Goal: Task Accomplishment & Management: Use online tool/utility

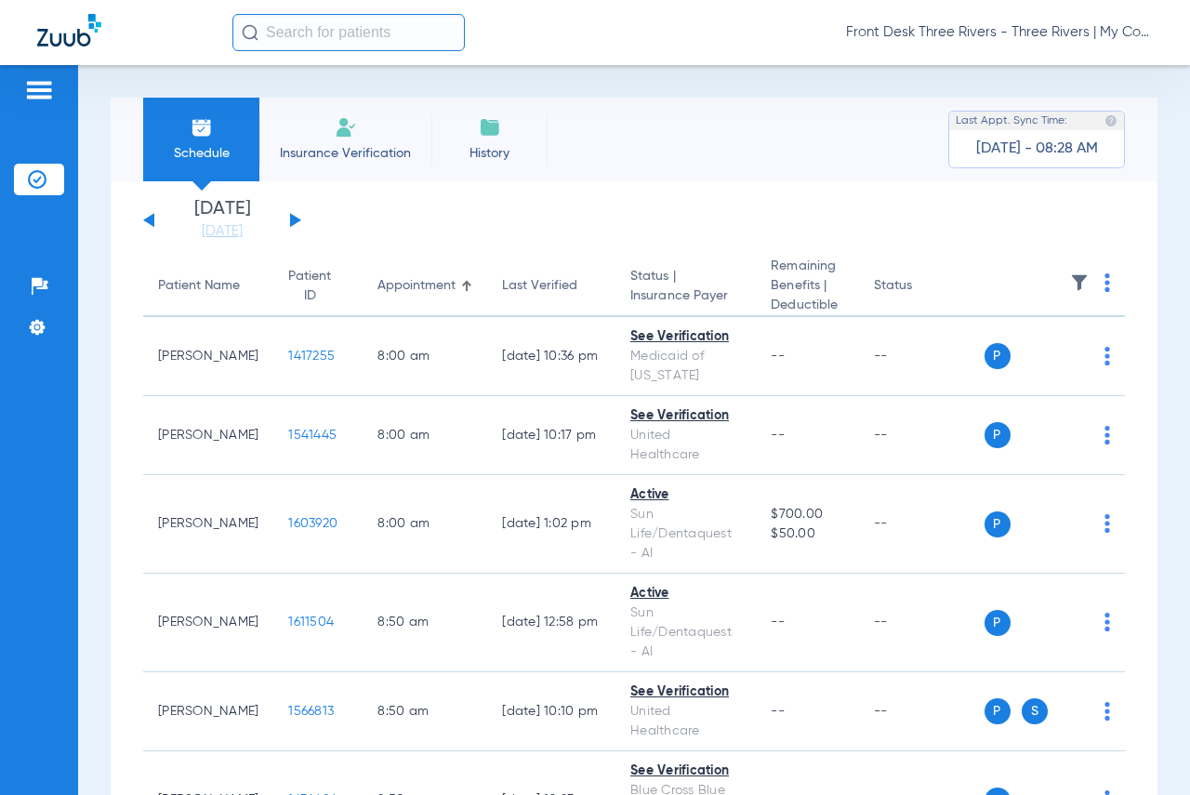
click at [331, 139] on li "Insurance Verification" at bounding box center [345, 140] width 172 height 84
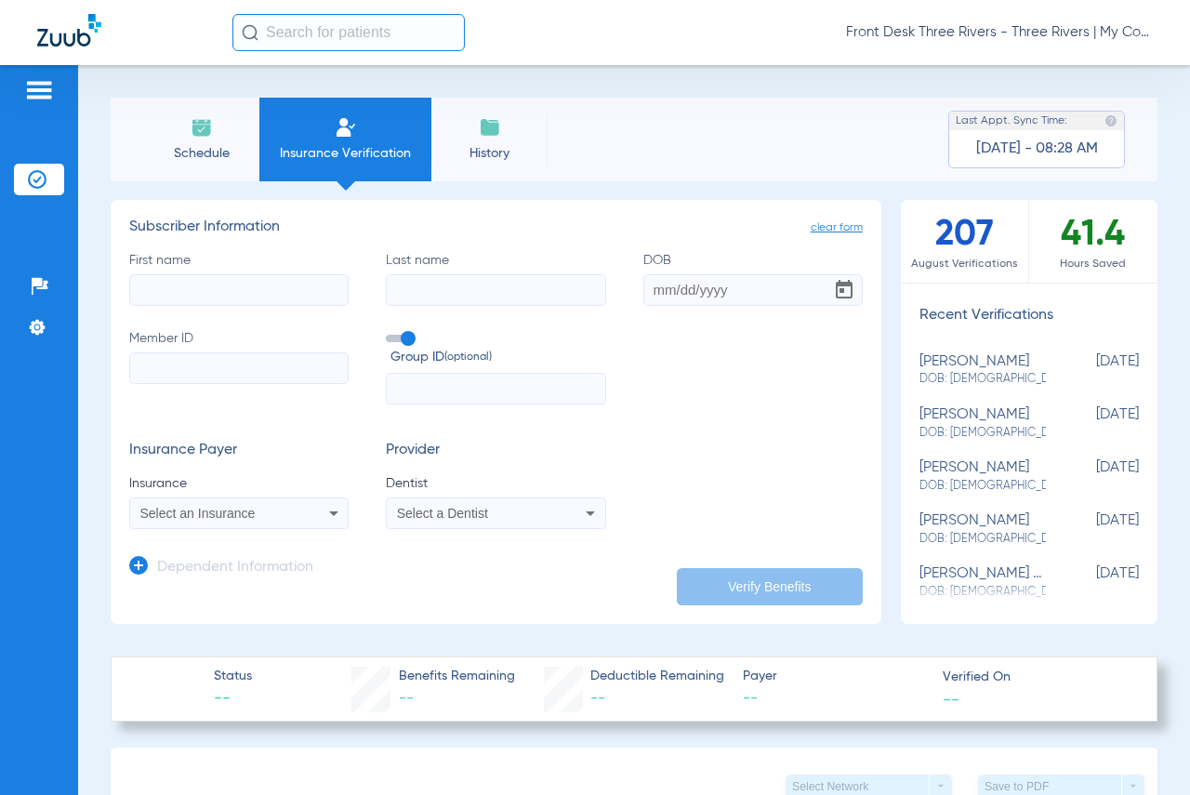
click at [202, 139] on li "Schedule" at bounding box center [201, 140] width 116 height 84
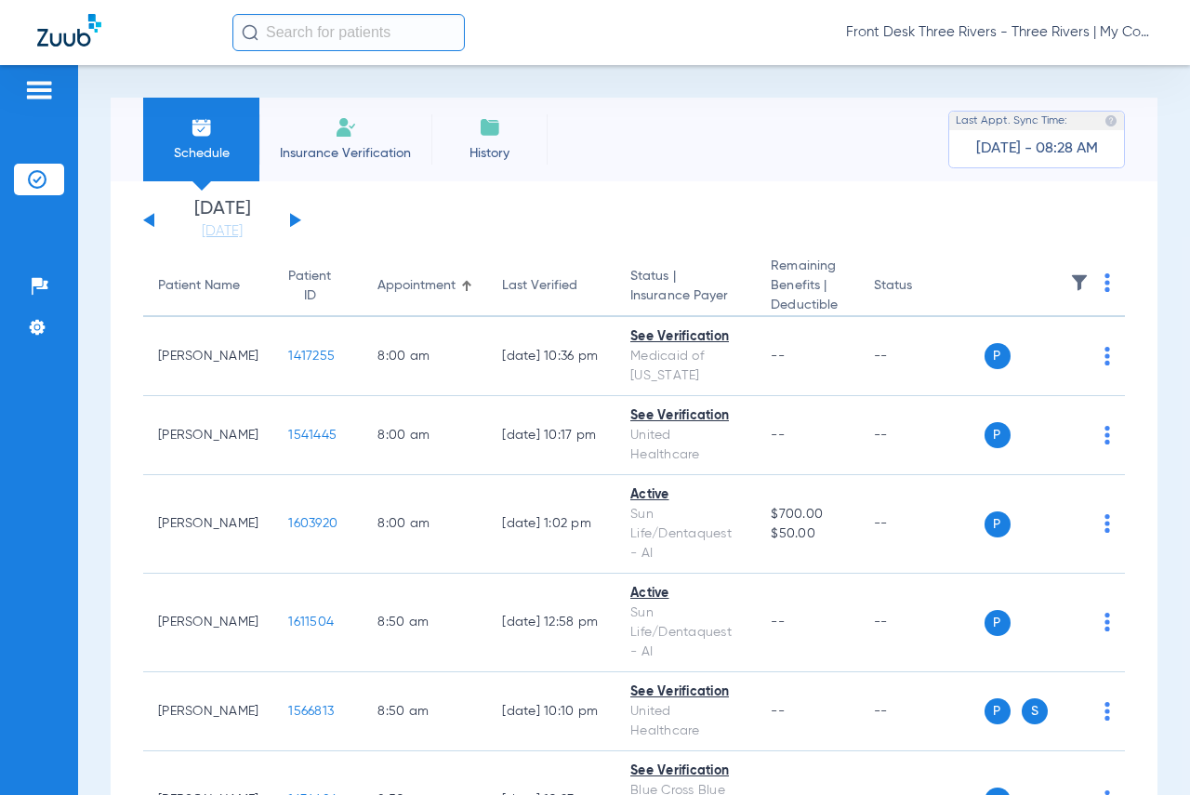
click at [296, 218] on button at bounding box center [295, 220] width 11 height 14
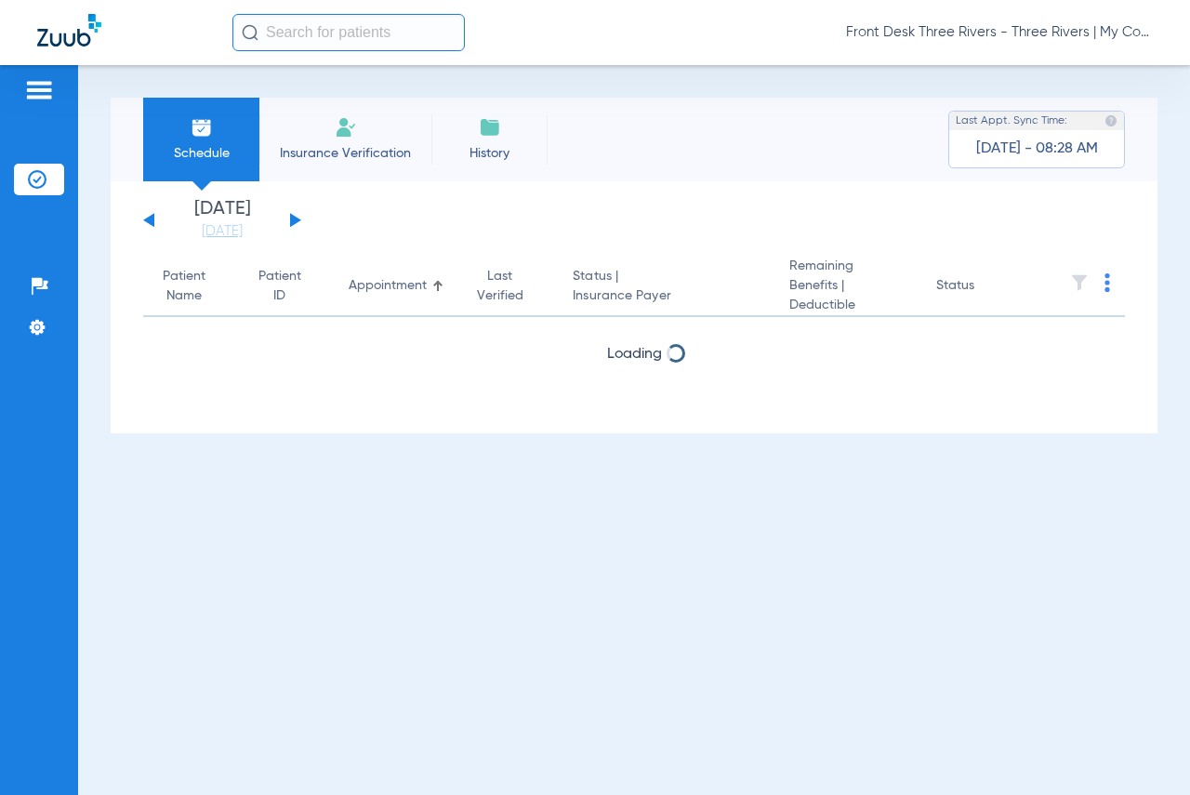
click at [296, 218] on button at bounding box center [295, 220] width 11 height 14
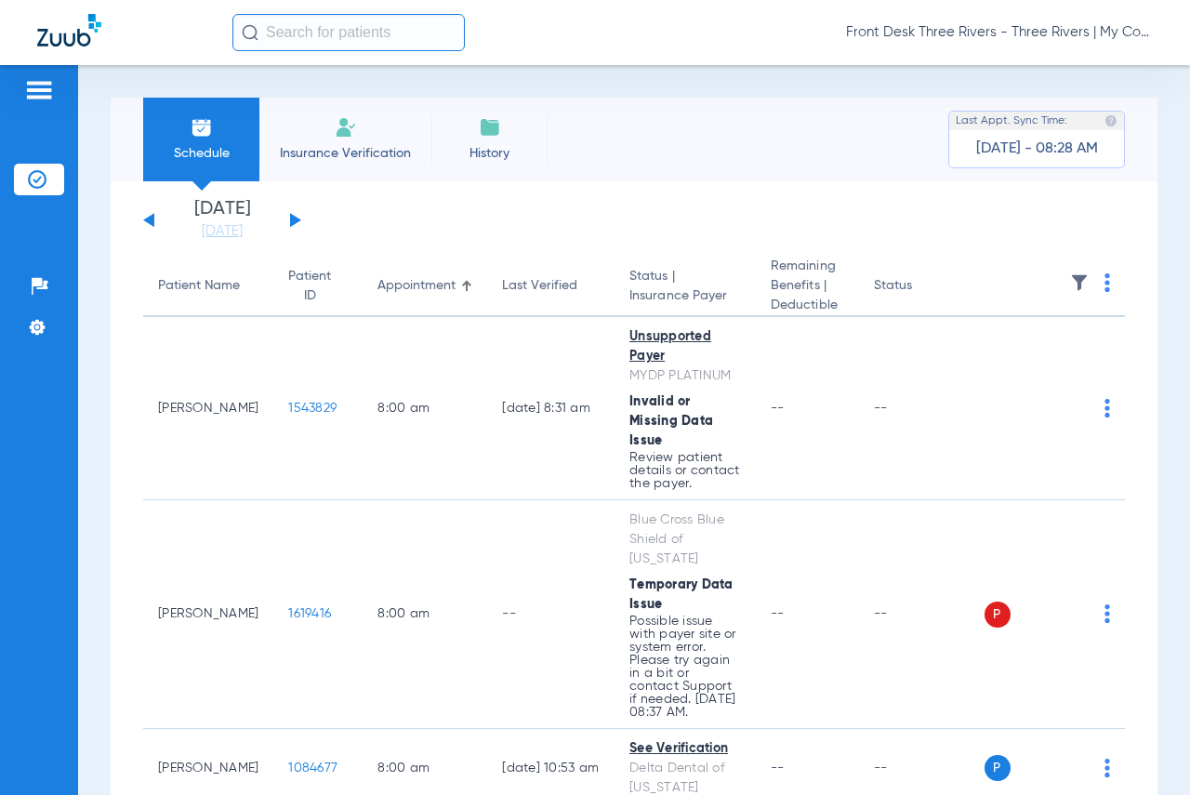
click at [1089, 291] on th at bounding box center [1054, 287] width 141 height 60
click at [1096, 286] on th at bounding box center [1054, 287] width 141 height 60
click at [1089, 288] on th at bounding box center [1054, 287] width 141 height 60
click at [1104, 286] on img at bounding box center [1107, 282] width 6 height 19
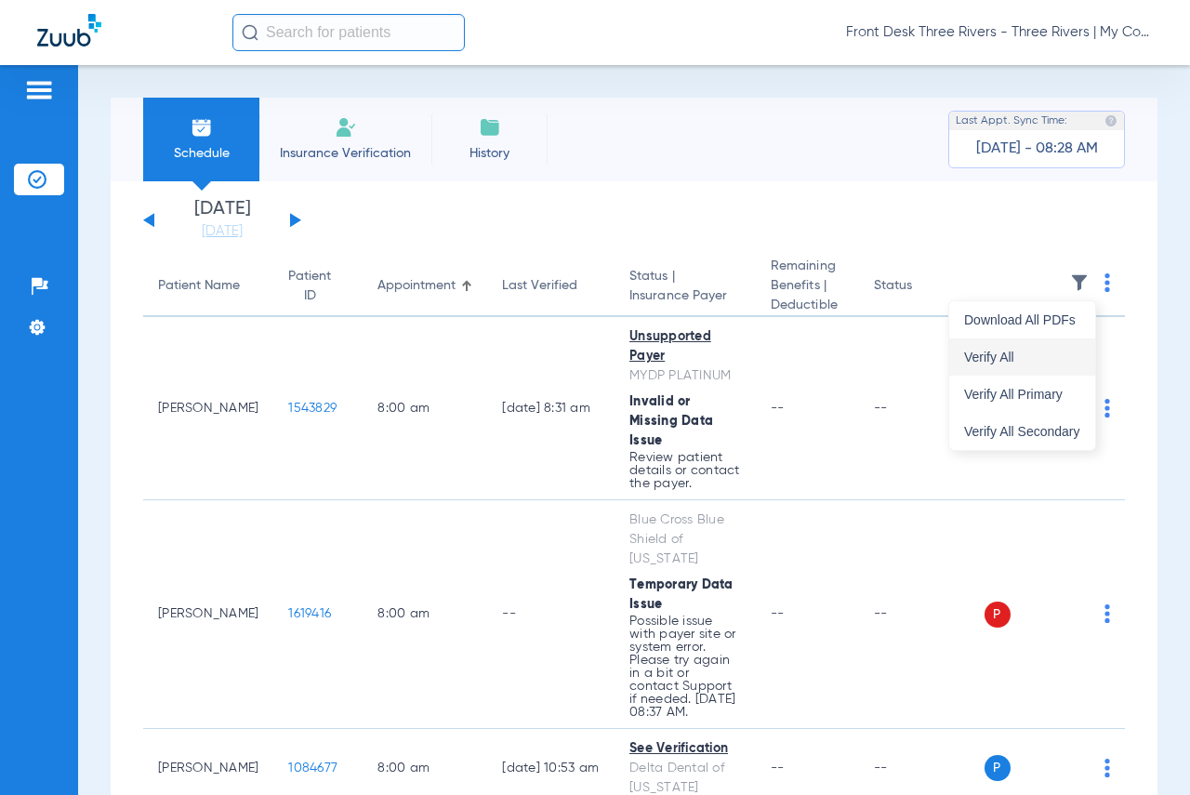
click at [1026, 365] on button "Verify All" at bounding box center [1022, 356] width 146 height 37
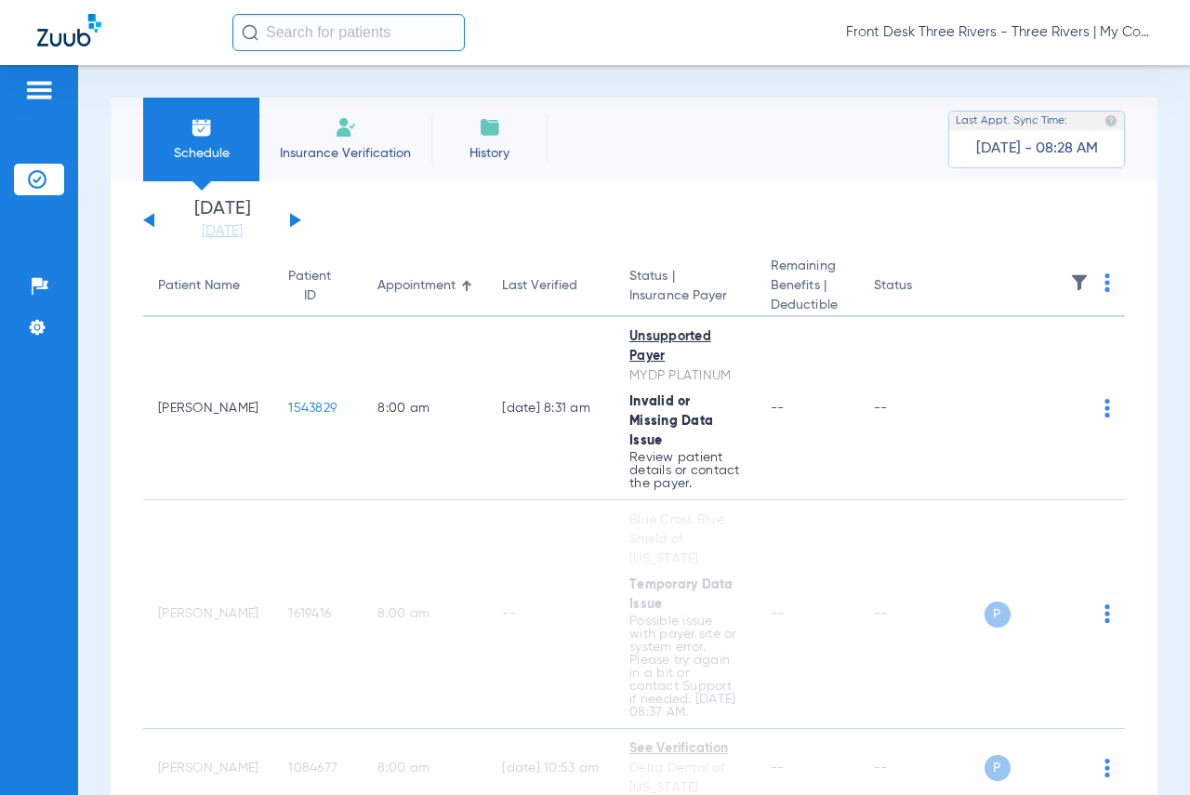
click at [367, 151] on span "Insurance Verification" at bounding box center [345, 153] width 144 height 19
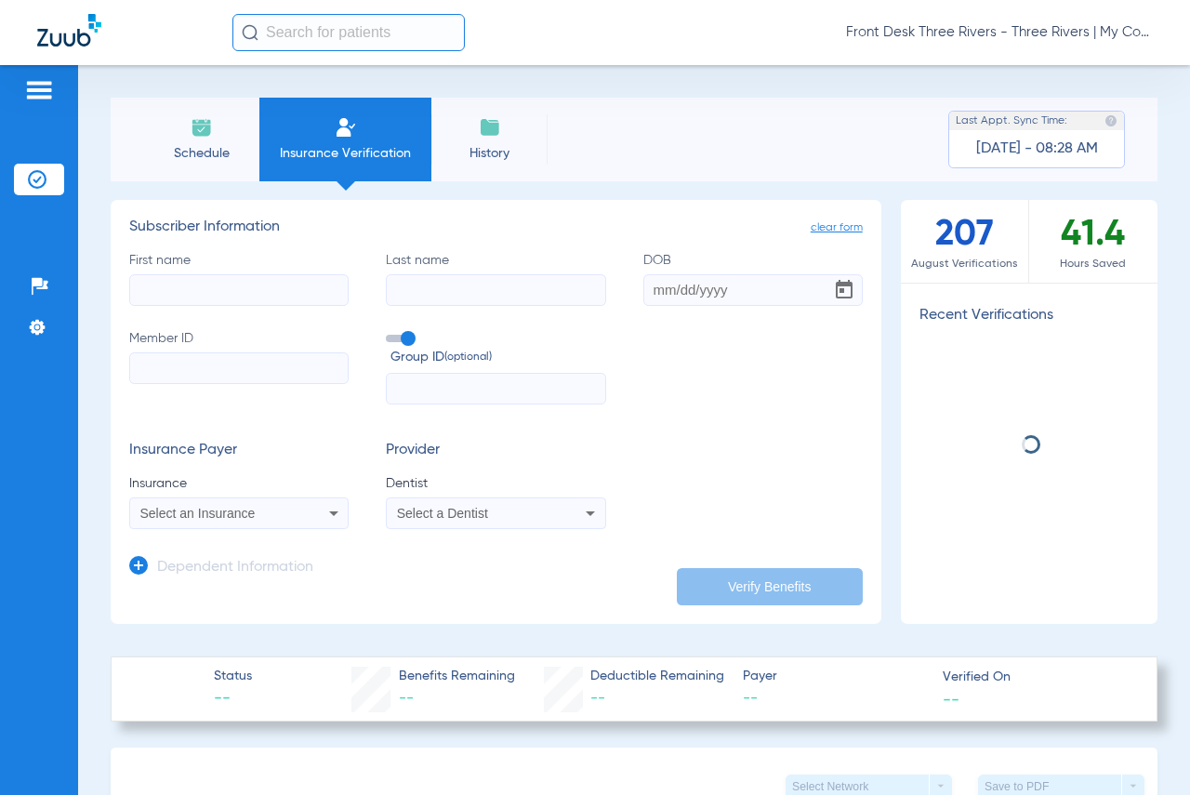
drag, startPoint x: 293, startPoint y: 288, endPoint x: 367, endPoint y: 277, distance: 75.2
click at [293, 288] on input "First name" at bounding box center [238, 290] width 219 height 32
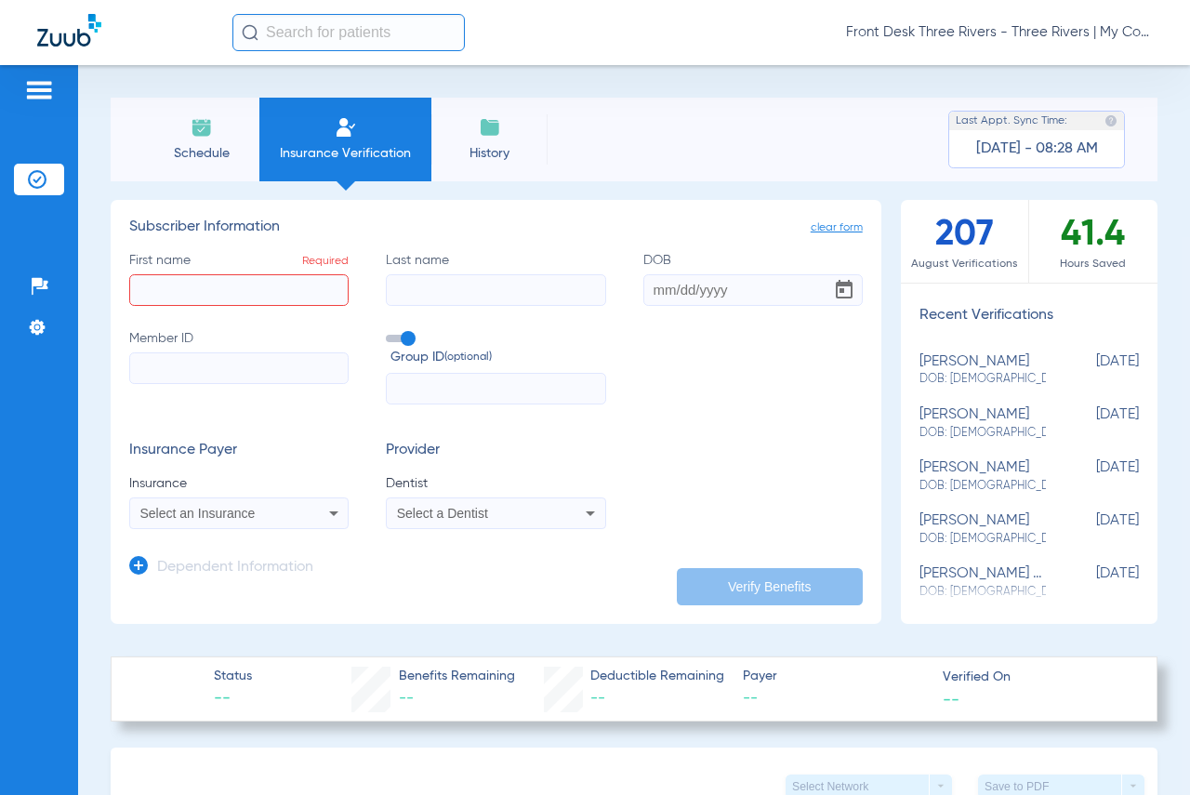
click at [262, 299] on input "First name Required" at bounding box center [238, 290] width 219 height 32
type input "[PERSON_NAME]"
type input "[DATE]"
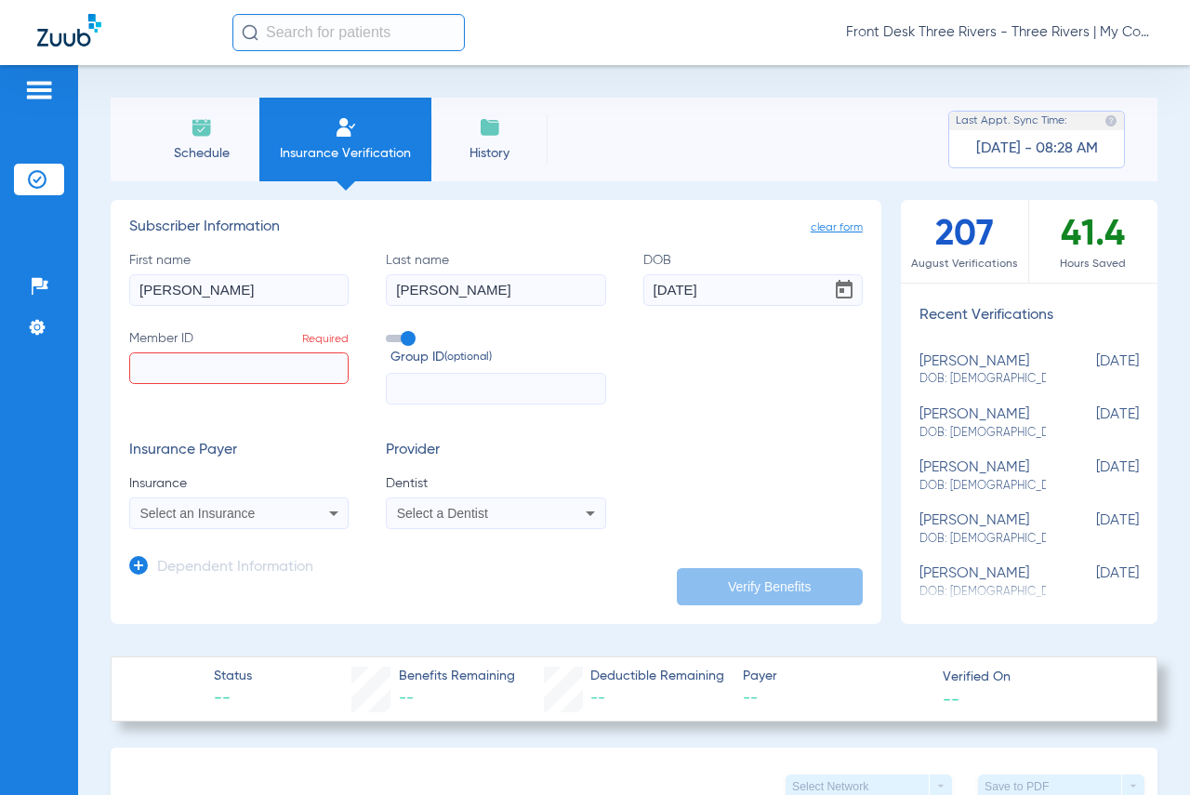
click at [244, 359] on input "Member ID Required" at bounding box center [238, 368] width 219 height 32
paste input "892869100"
type input "892869100"
click at [236, 513] on span "Select an Insurance" at bounding box center [197, 513] width 115 height 15
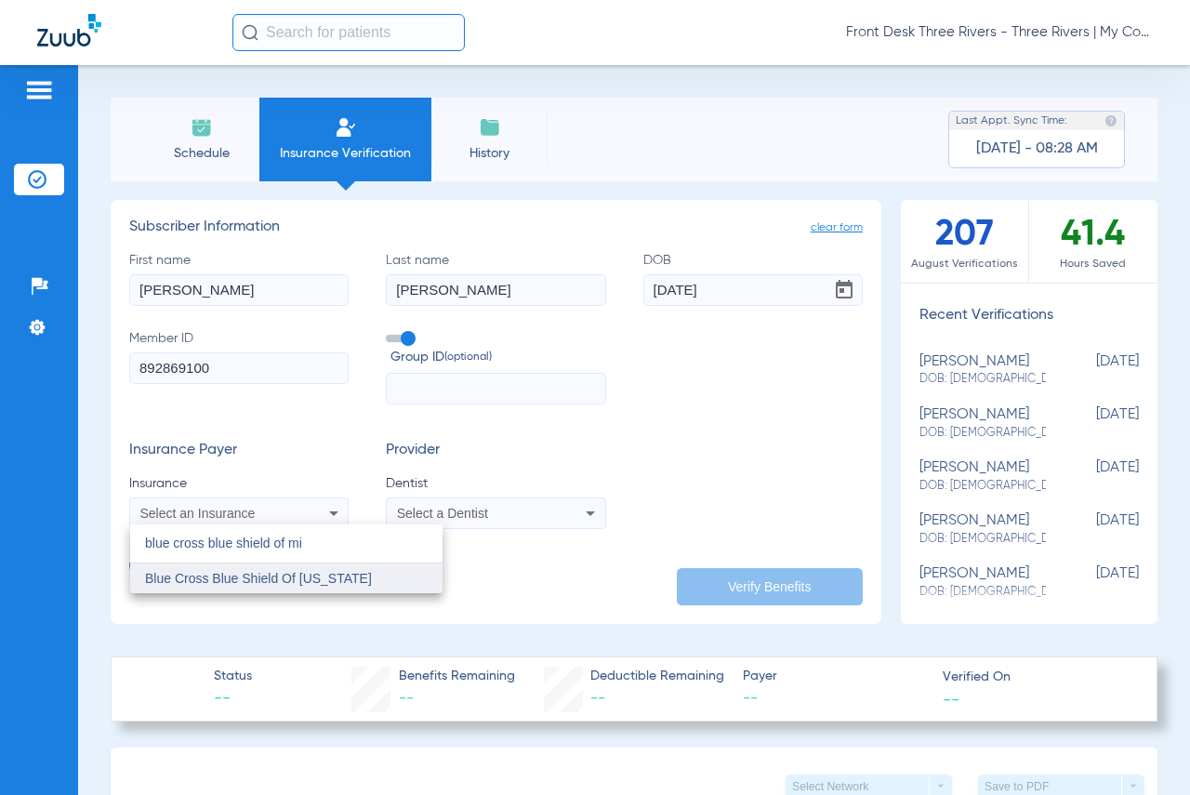
type input "blue cross blue shield of mi"
click at [272, 569] on mat-option "Blue Cross Blue Shield Of [US_STATE]" at bounding box center [286, 578] width 312 height 30
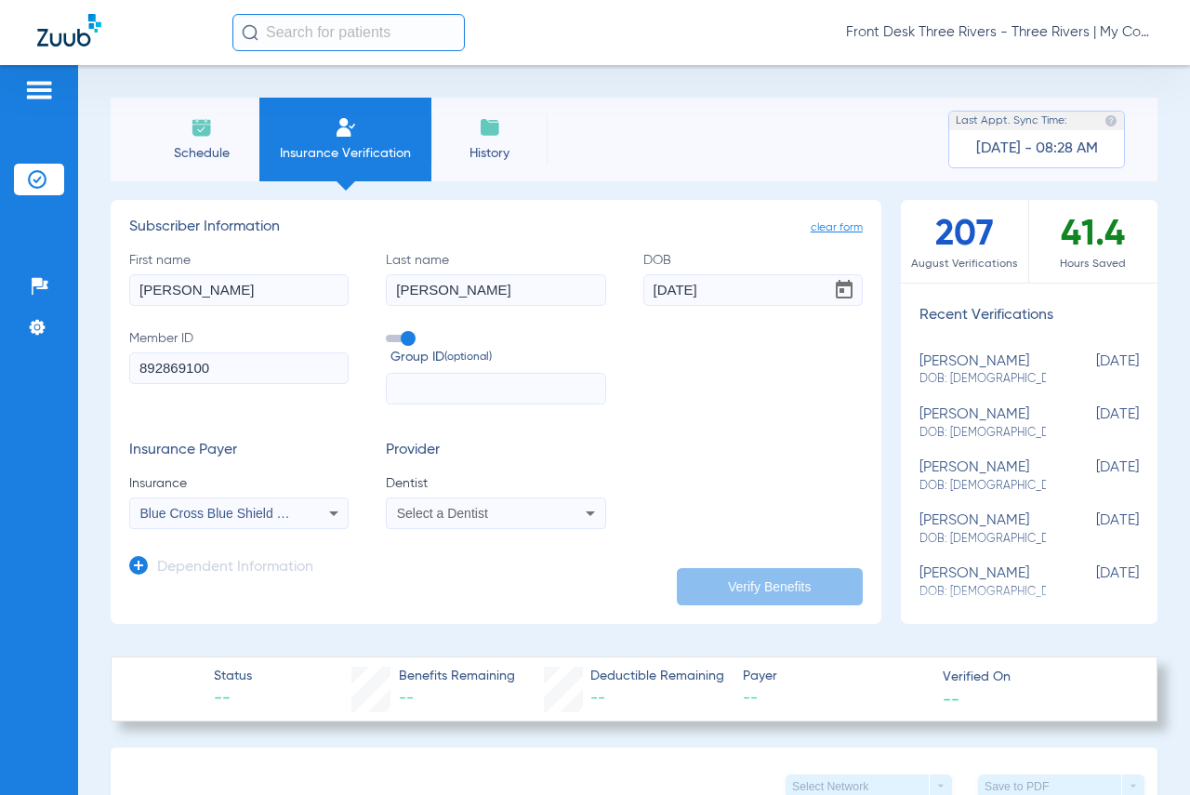
click at [484, 506] on div "Select a Dentist" at bounding box center [496, 513] width 218 height 22
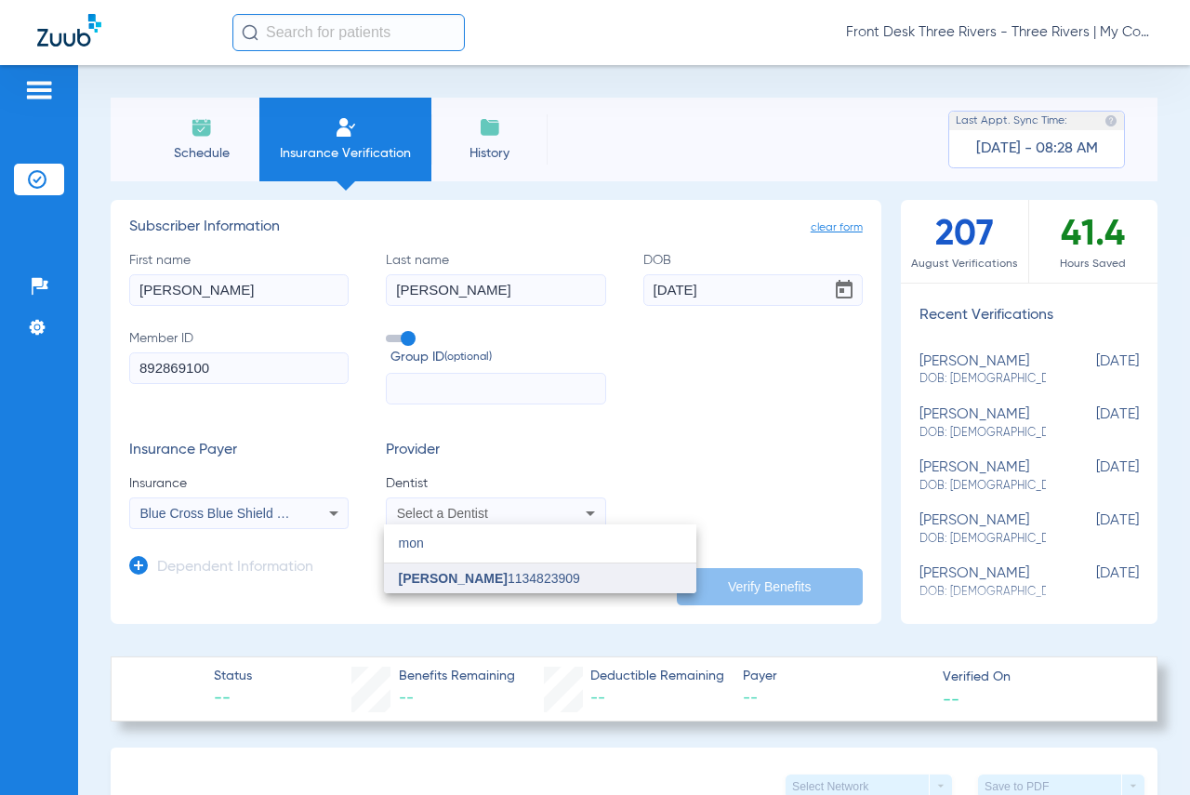
type input "mon"
click at [492, 588] on mat-option "[PERSON_NAME] 1134823909" at bounding box center [540, 578] width 312 height 30
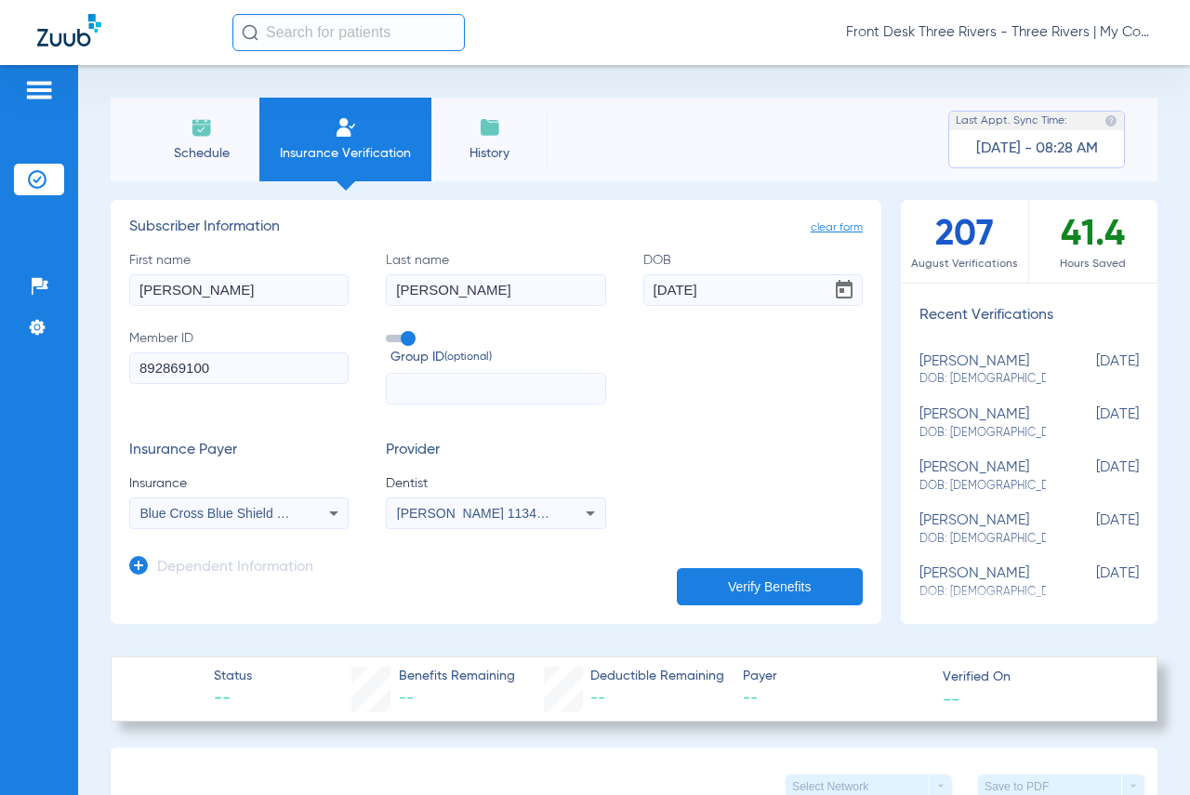
click at [733, 568] on button "Verify Benefits" at bounding box center [770, 586] width 186 height 37
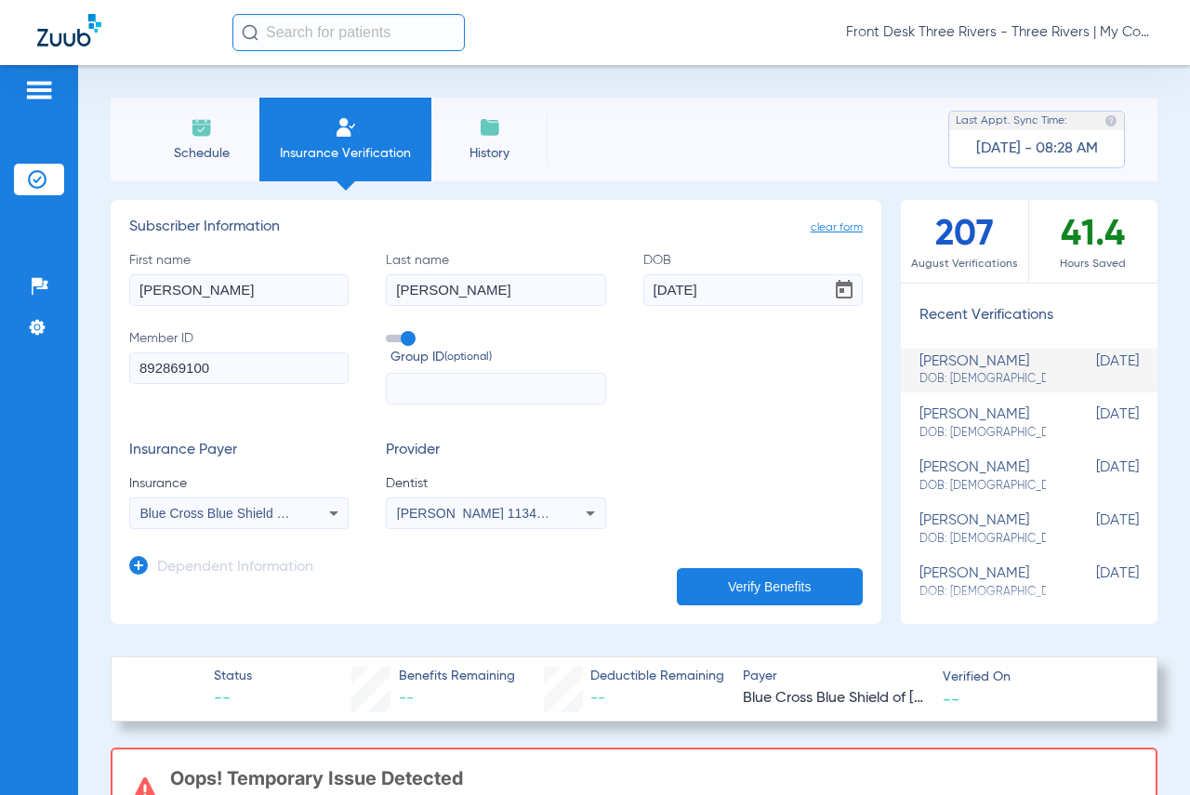
click at [223, 142] on li "Schedule" at bounding box center [201, 140] width 116 height 84
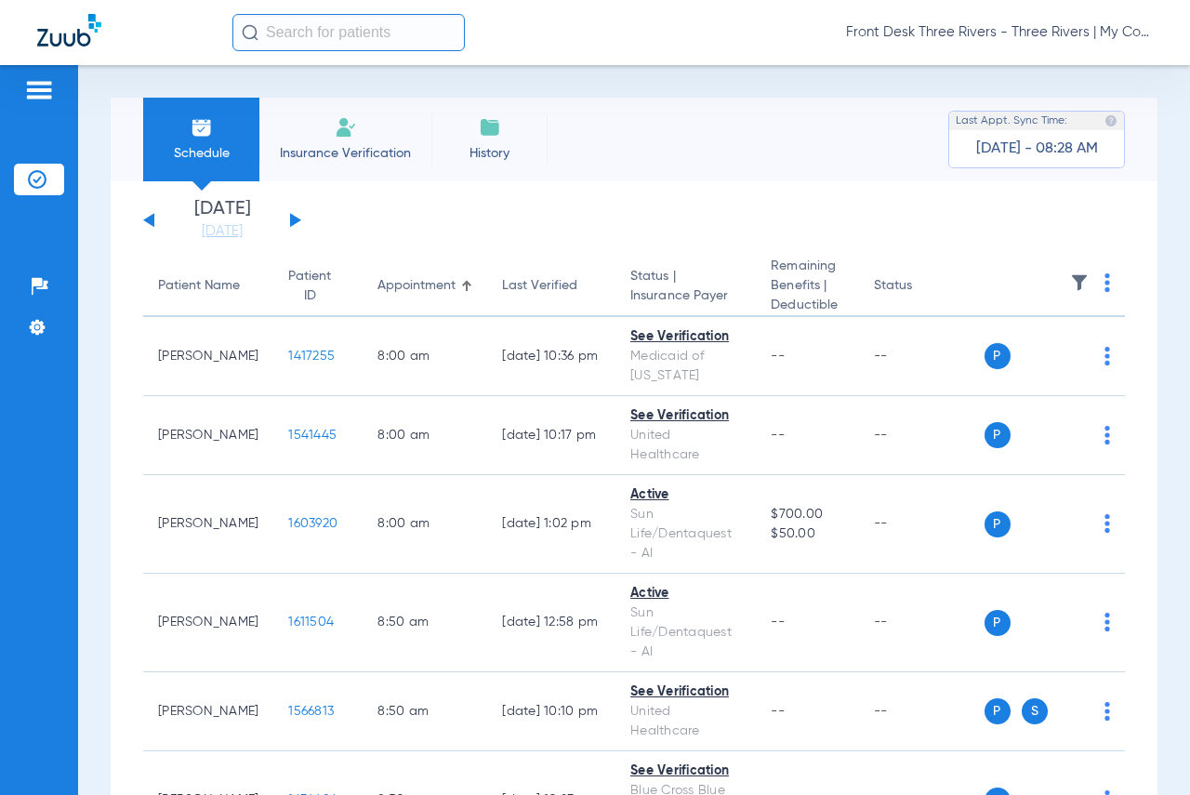
click at [293, 218] on button at bounding box center [295, 220] width 11 height 14
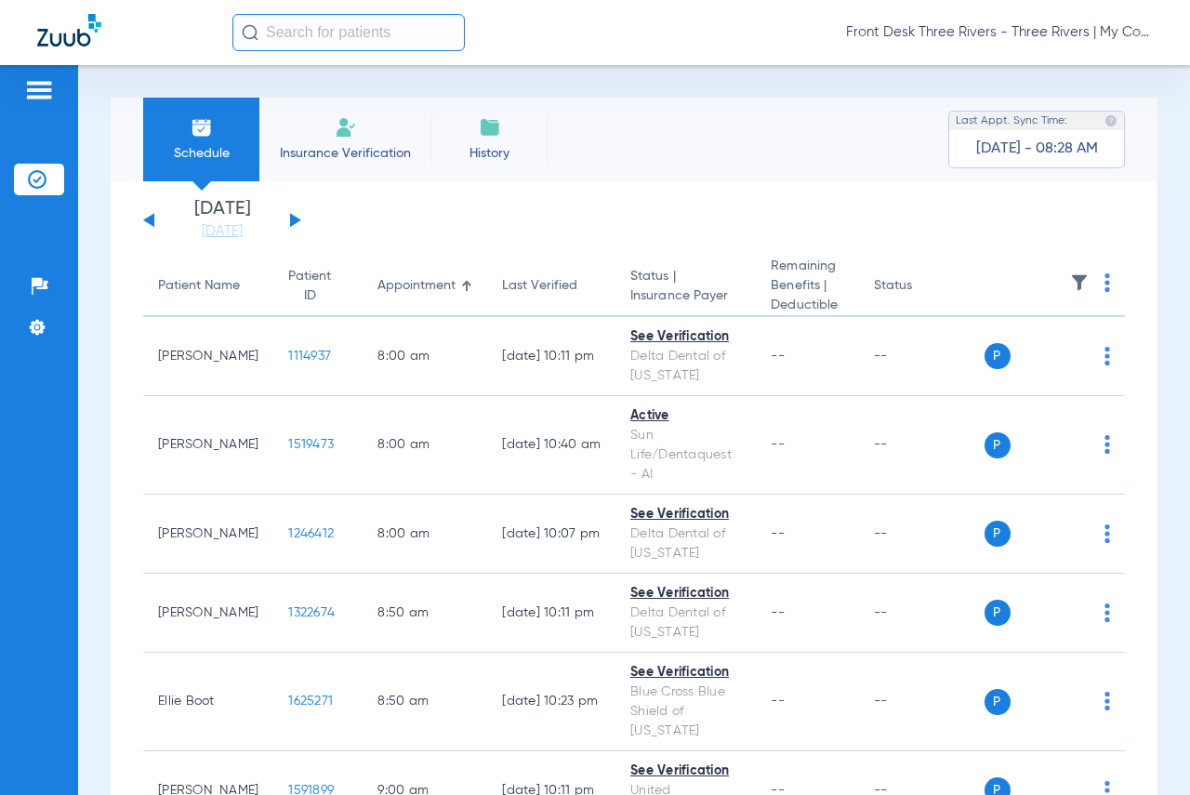
click at [293, 218] on button at bounding box center [295, 220] width 11 height 14
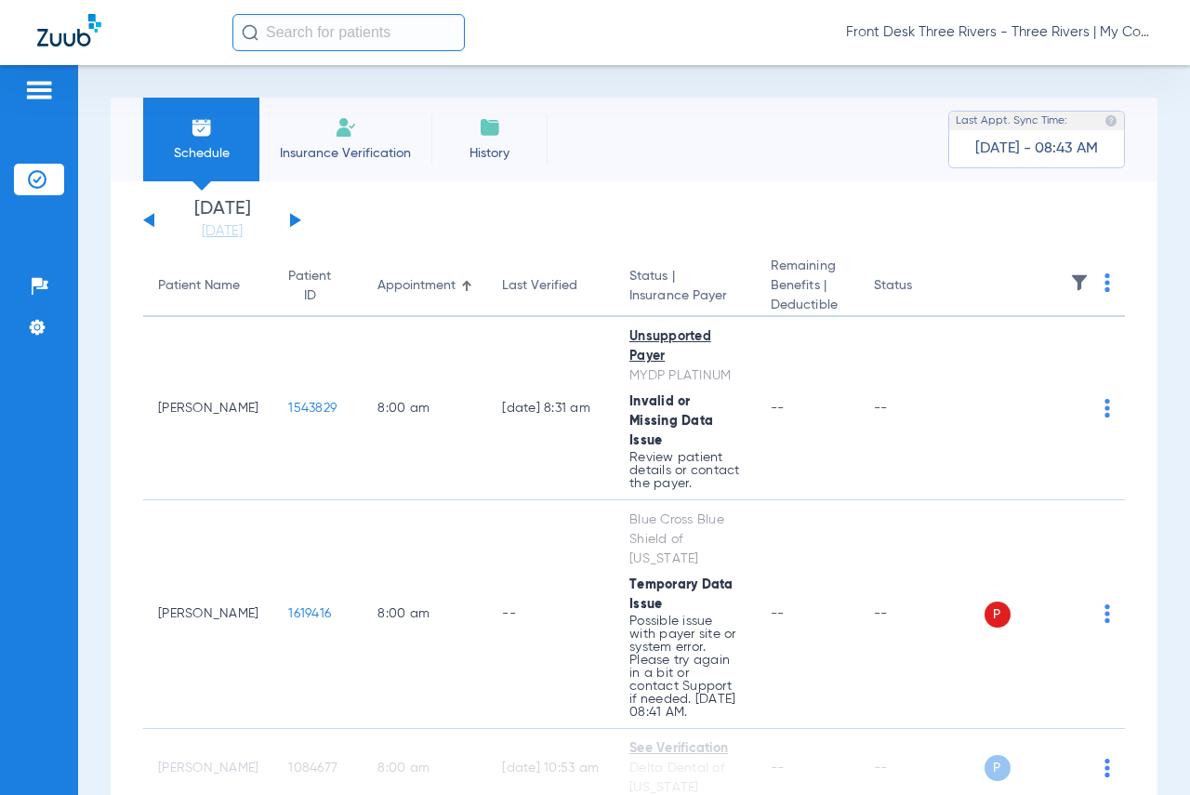
click at [330, 131] on li "Insurance Verification" at bounding box center [345, 140] width 172 height 84
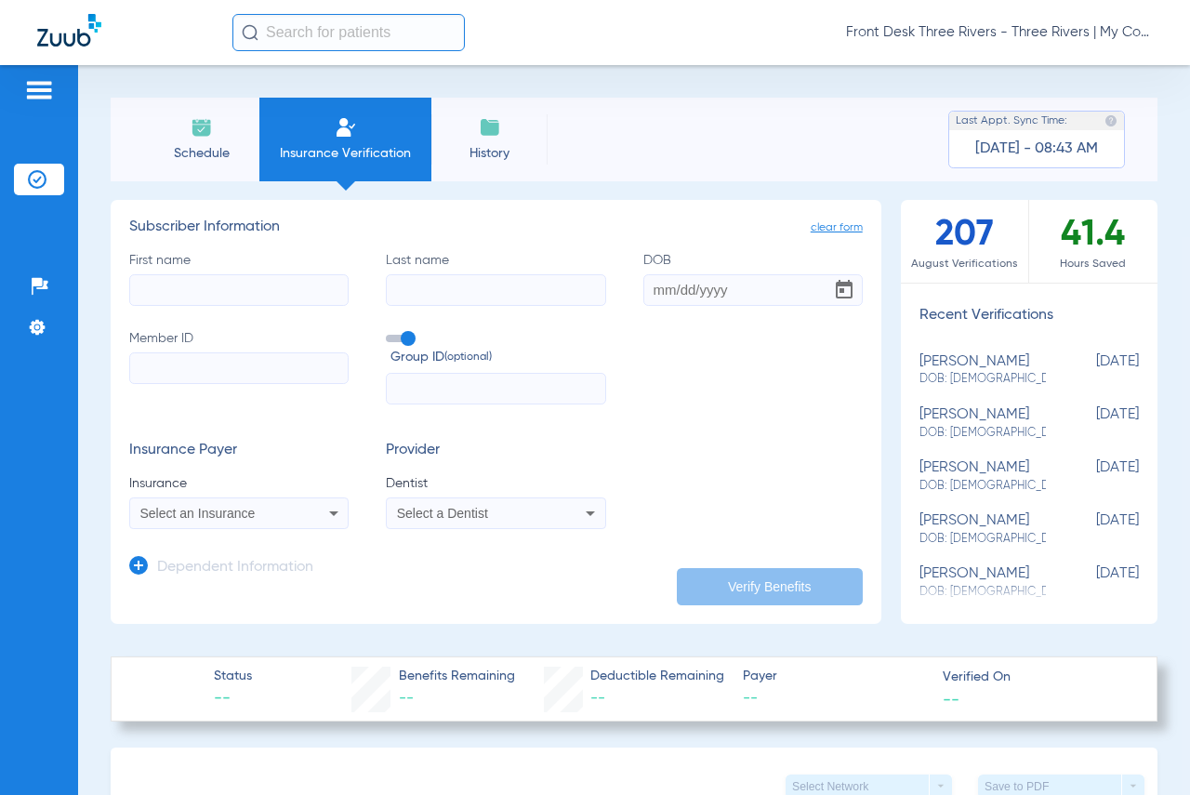
click at [198, 281] on input "First name" at bounding box center [238, 290] width 219 height 32
click at [216, 520] on span "Select an Insurance" at bounding box center [197, 513] width 115 height 15
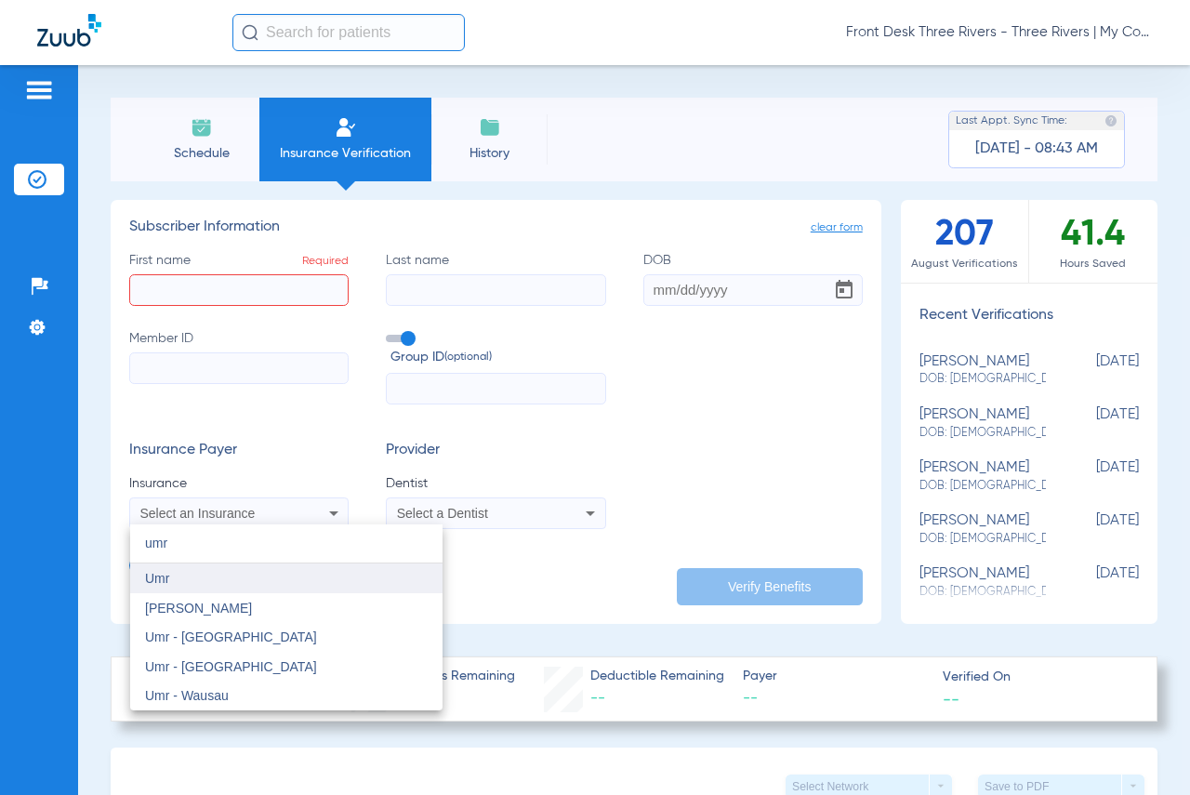
type input "umr"
click at [167, 580] on span "Umr" at bounding box center [157, 578] width 24 height 15
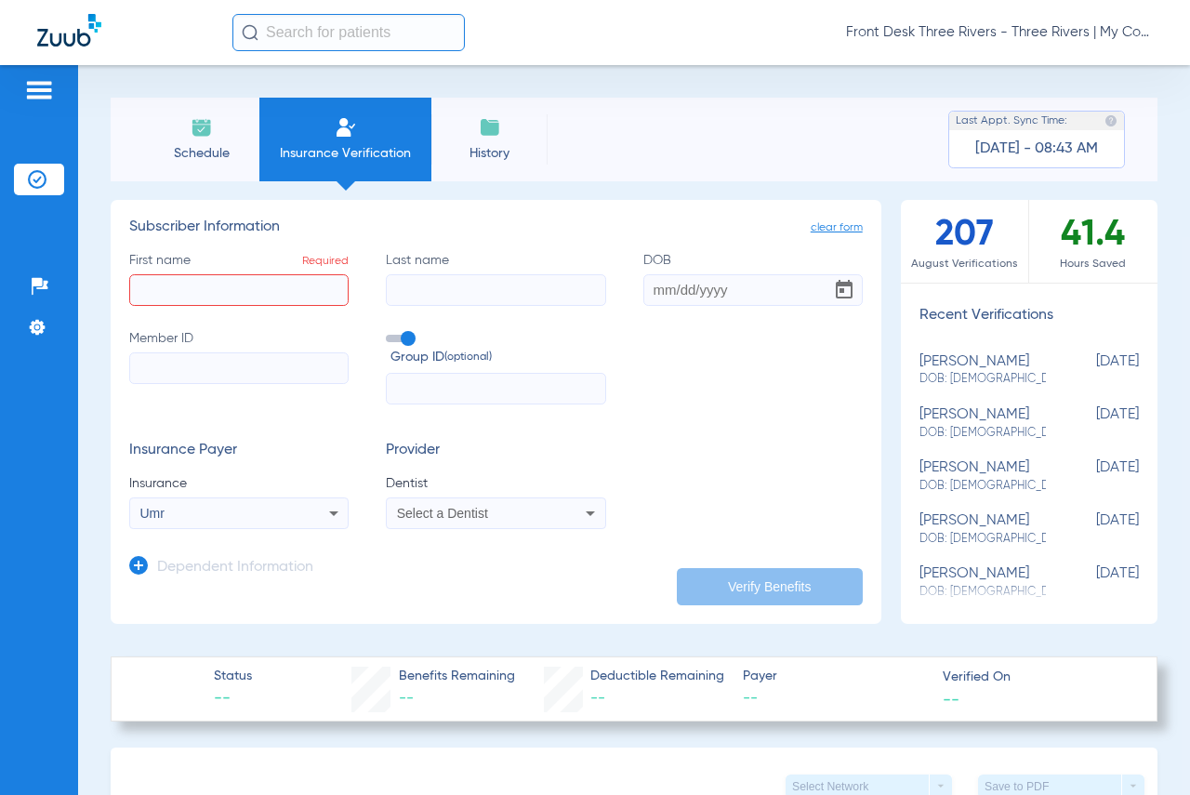
click at [457, 526] on mat-select "Select a Dentist" at bounding box center [495, 513] width 219 height 32
click at [466, 522] on div "Select a Dentist" at bounding box center [496, 513] width 218 height 22
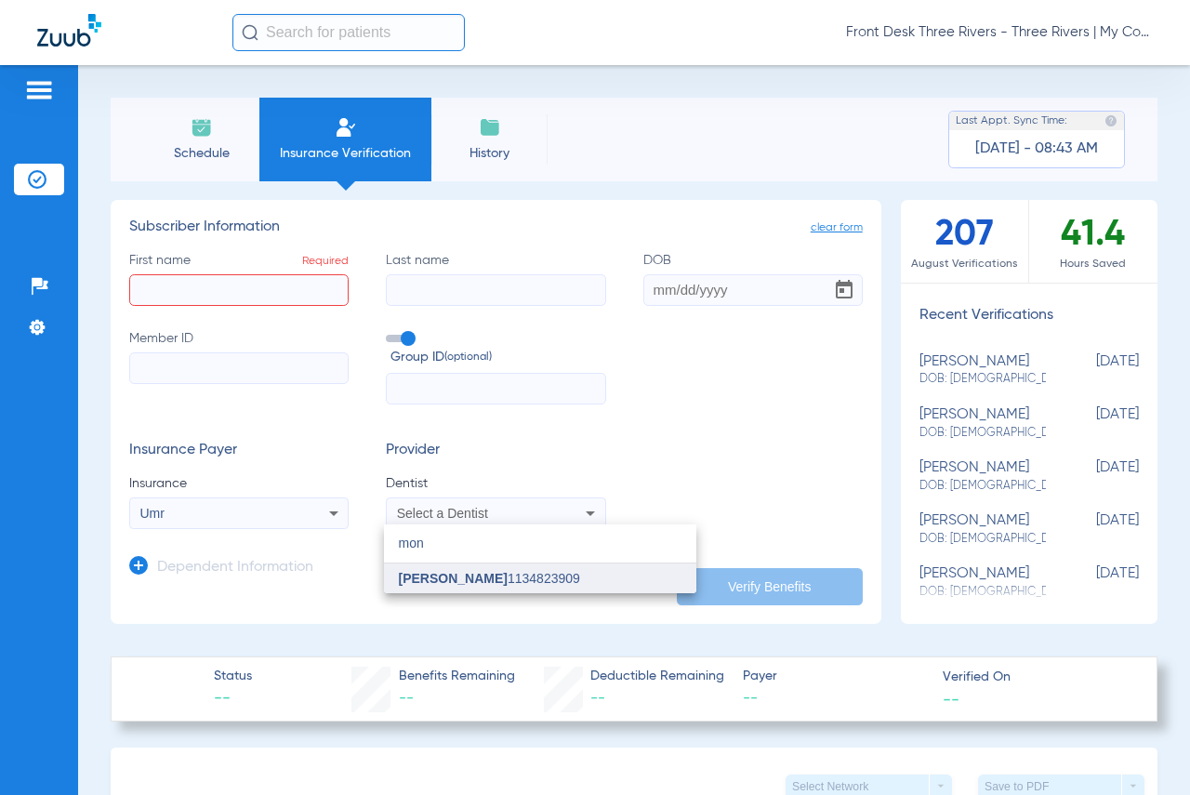
type input "mon"
click at [456, 571] on mat-option "[PERSON_NAME] 1134823909" at bounding box center [540, 578] width 312 height 30
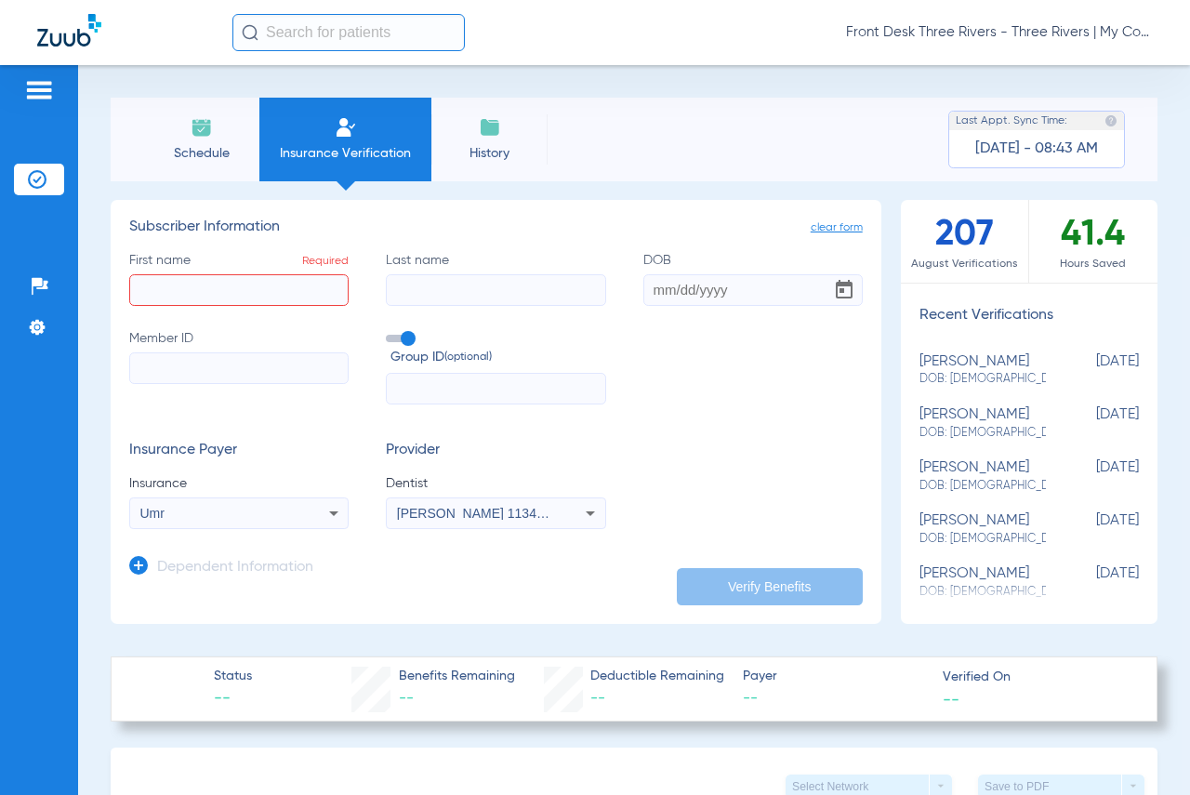
click at [178, 293] on input "First name Required" at bounding box center [238, 290] width 219 height 32
type input "[PERSON_NAME]"
type input "l"
type input "[PERSON_NAME]"
type input "[DATE]"
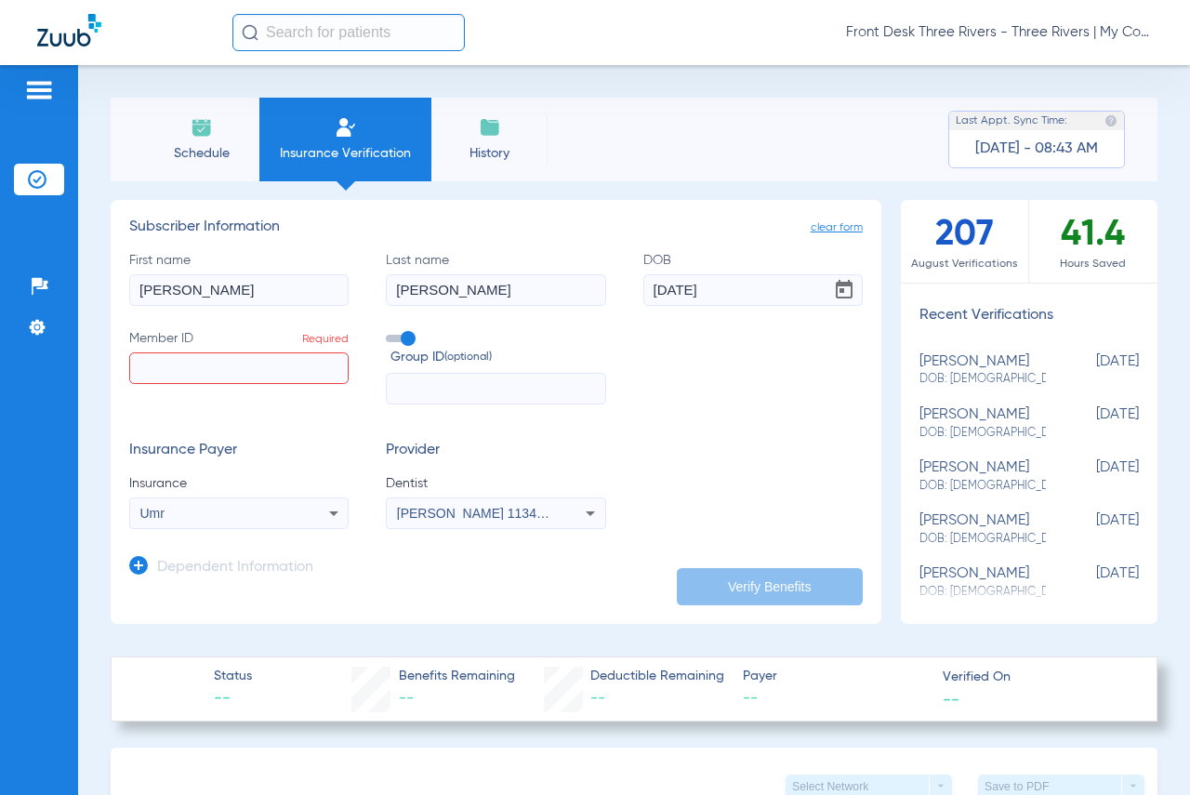
click at [257, 371] on input "Member ID Required" at bounding box center [238, 368] width 219 height 32
paste input "26895905"
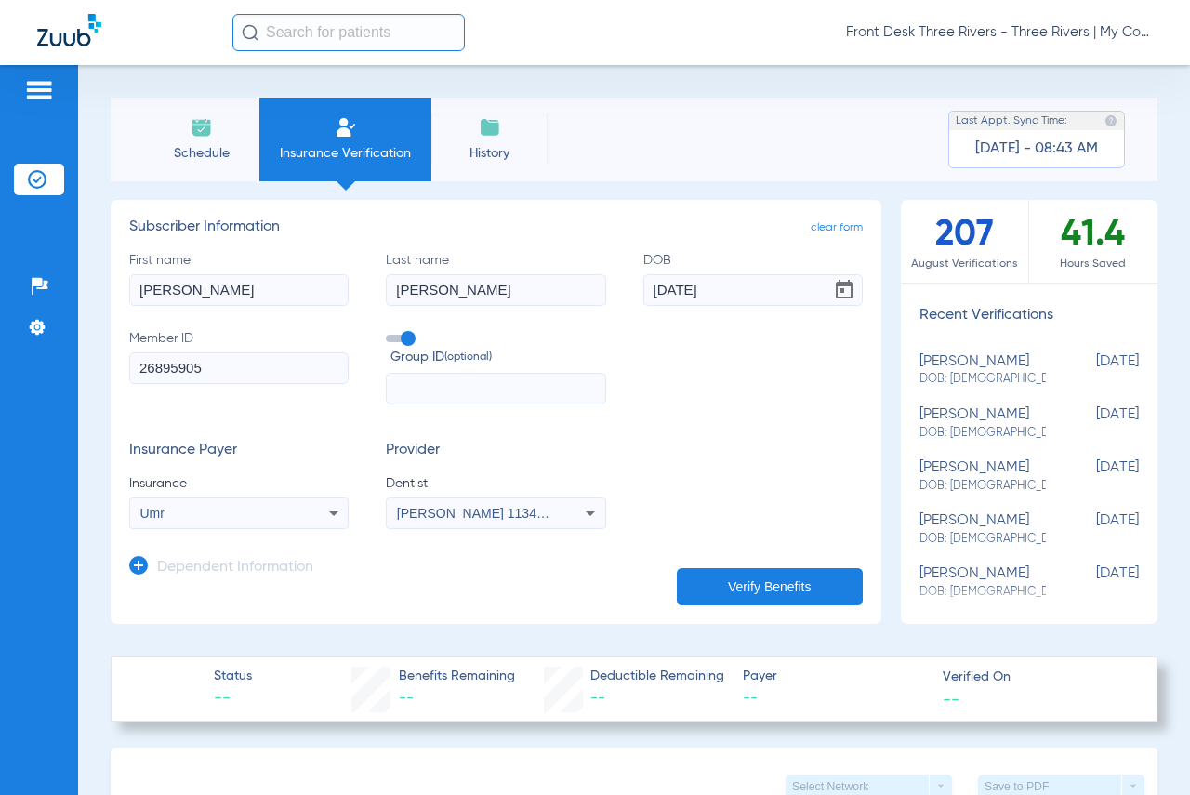
type input "26895905"
click at [741, 577] on button "Verify Benefits" at bounding box center [770, 586] width 186 height 37
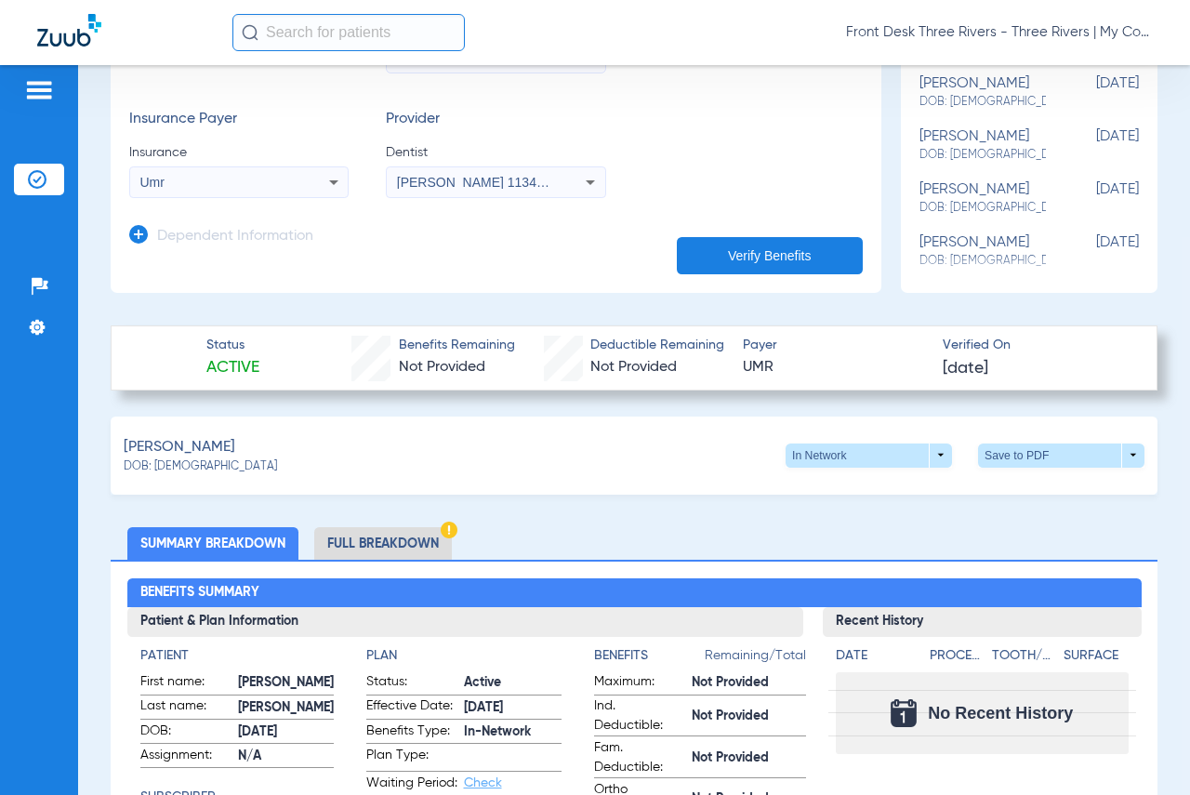
scroll to position [465, 0]
